Goal: Find specific page/section: Find specific page/section

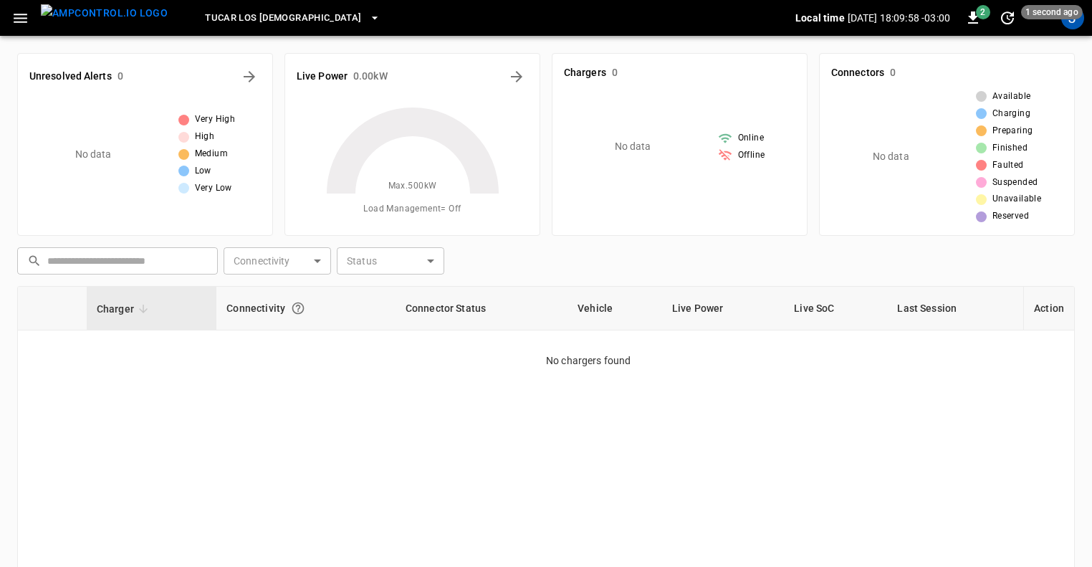
click at [23, 18] on icon "button" at bounding box center [21, 18] width 14 height 9
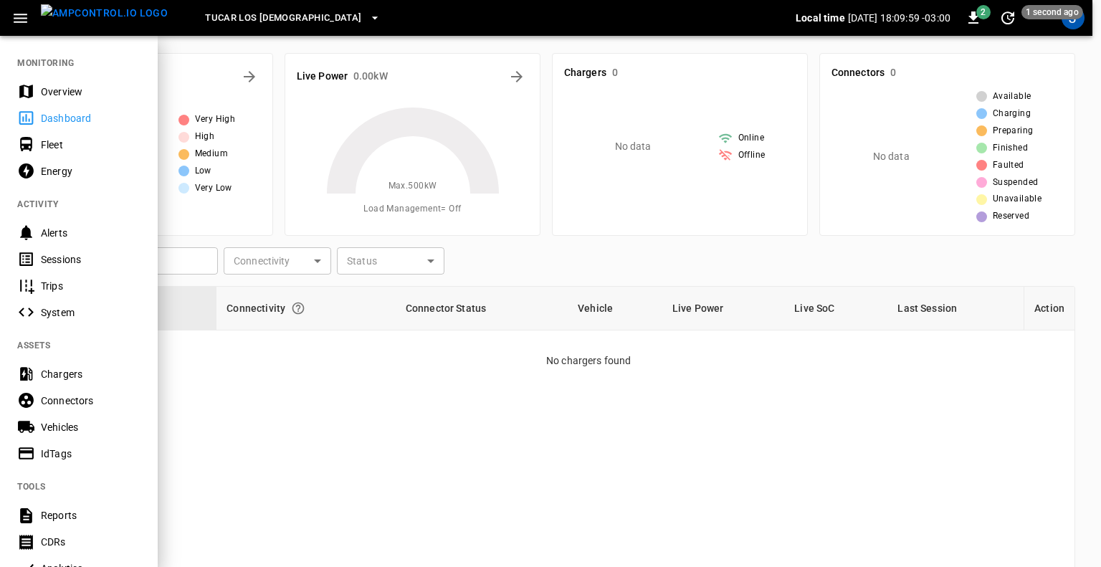
click at [60, 368] on div "Chargers" at bounding box center [91, 374] width 100 height 14
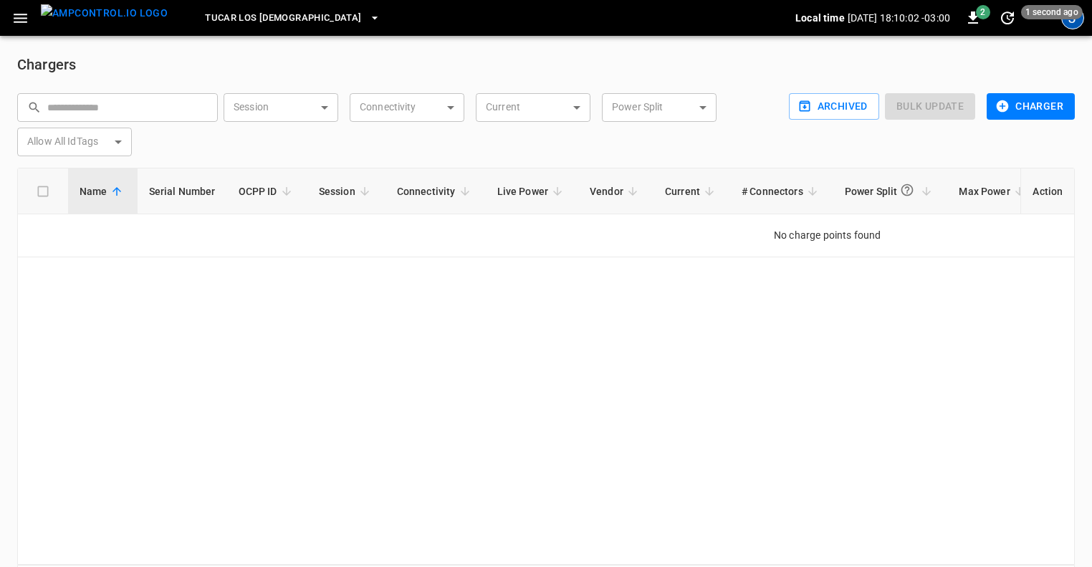
click at [1069, 25] on div "J" at bounding box center [1072, 17] width 23 height 23
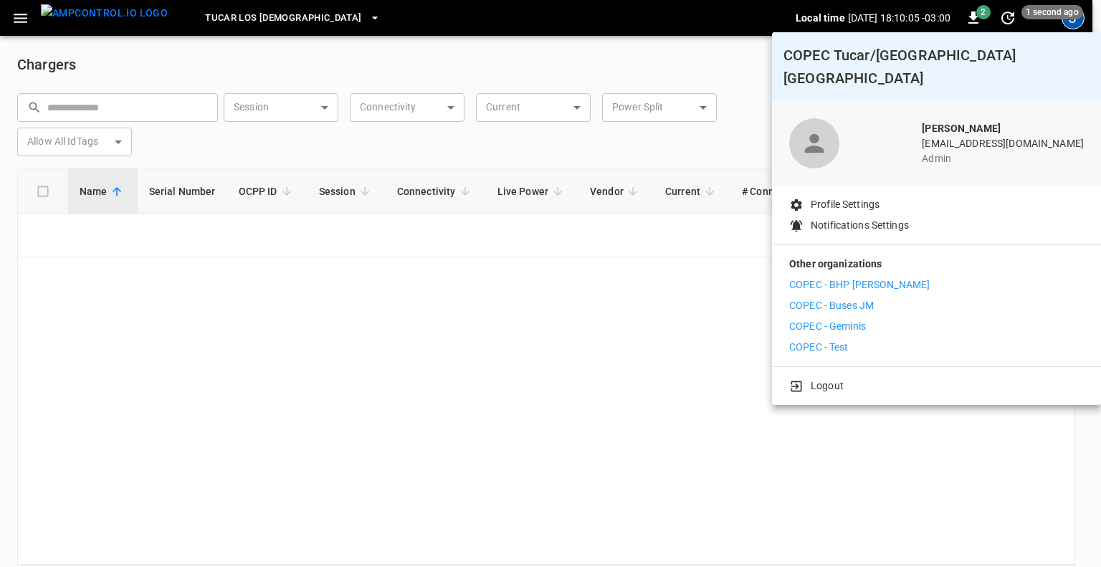
click at [833, 340] on p "COPEC - Test" at bounding box center [818, 347] width 59 height 15
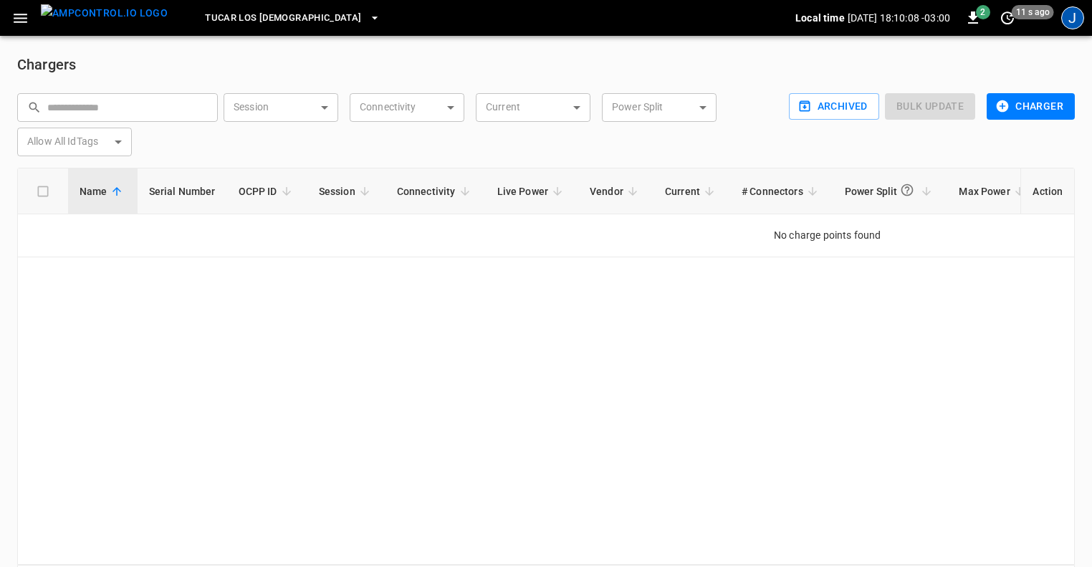
click at [1072, 16] on div "J" at bounding box center [1072, 17] width 23 height 23
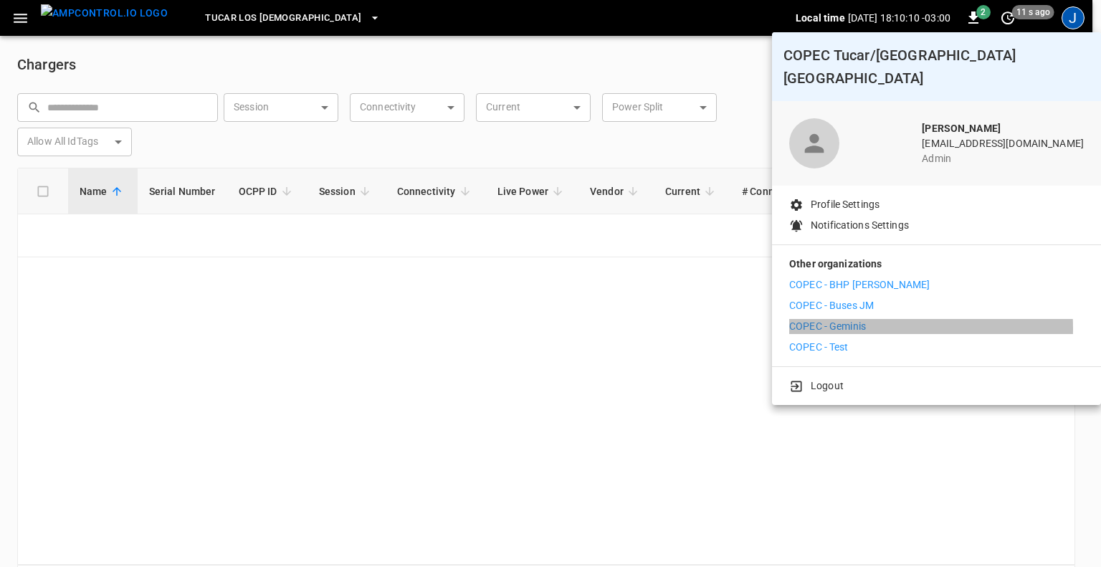
click at [836, 319] on p "COPEC - Geminis" at bounding box center [827, 326] width 77 height 15
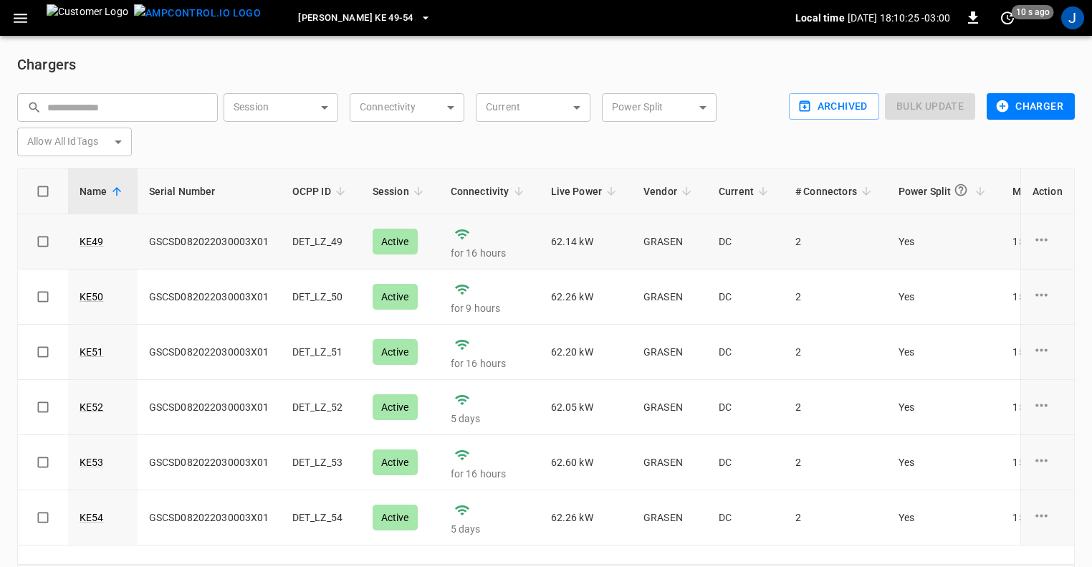
click at [1041, 237] on icon "charge point options" at bounding box center [1042, 240] width 18 height 18
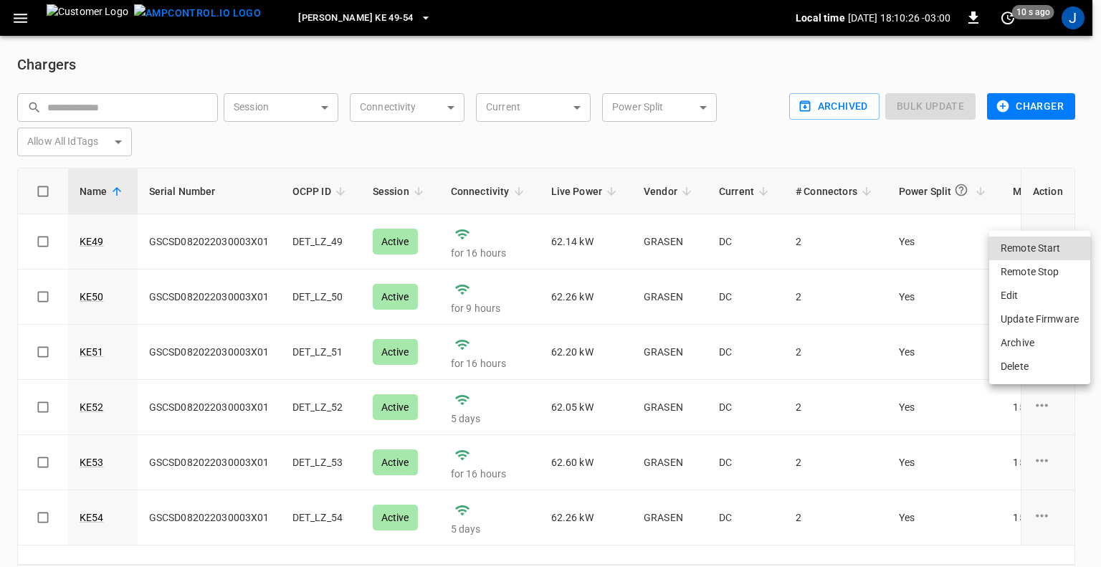
click at [381, 54] on div at bounding box center [550, 283] width 1101 height 567
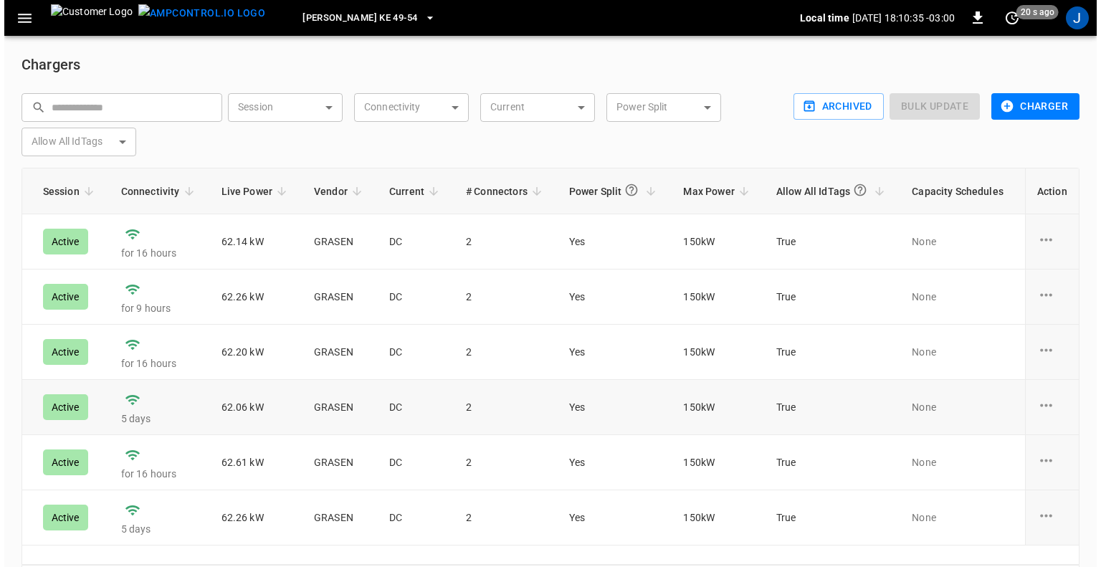
scroll to position [0, 683]
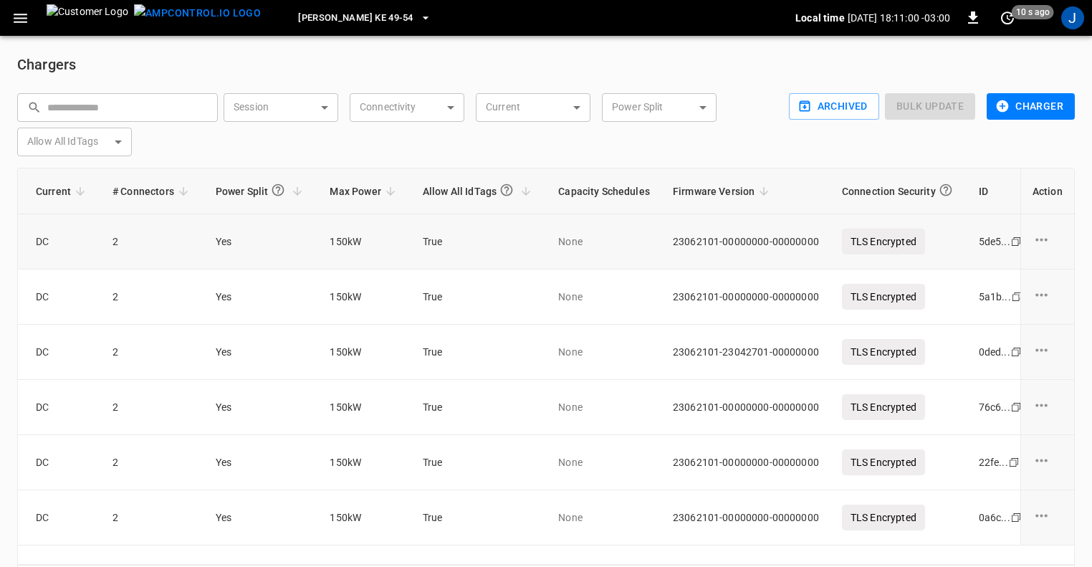
click at [1041, 240] on icon "charge point options" at bounding box center [1042, 239] width 12 height 3
